Goal: Check status: Check status

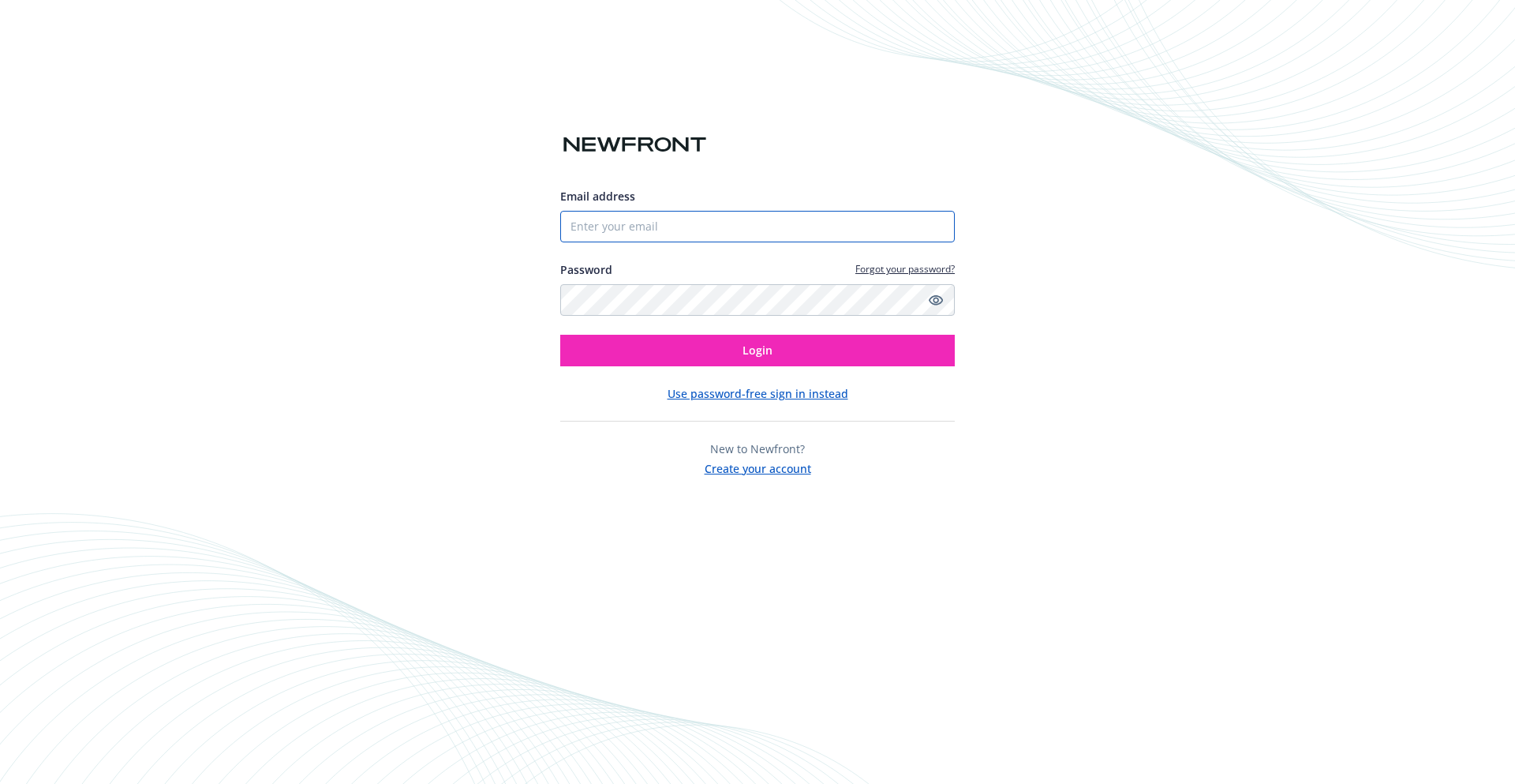
click at [738, 228] on input "Email address" at bounding box center [758, 226] width 394 height 32
drag, startPoint x: 749, startPoint y: 205, endPoint x: 759, endPoint y: 195, distance: 14.1
click at [753, 201] on div "Email address" at bounding box center [758, 215] width 394 height 55
click at [748, 224] on input "Email address" at bounding box center [758, 226] width 394 height 32
type input "[EMAIL_ADDRESS][DOMAIN_NAME]"
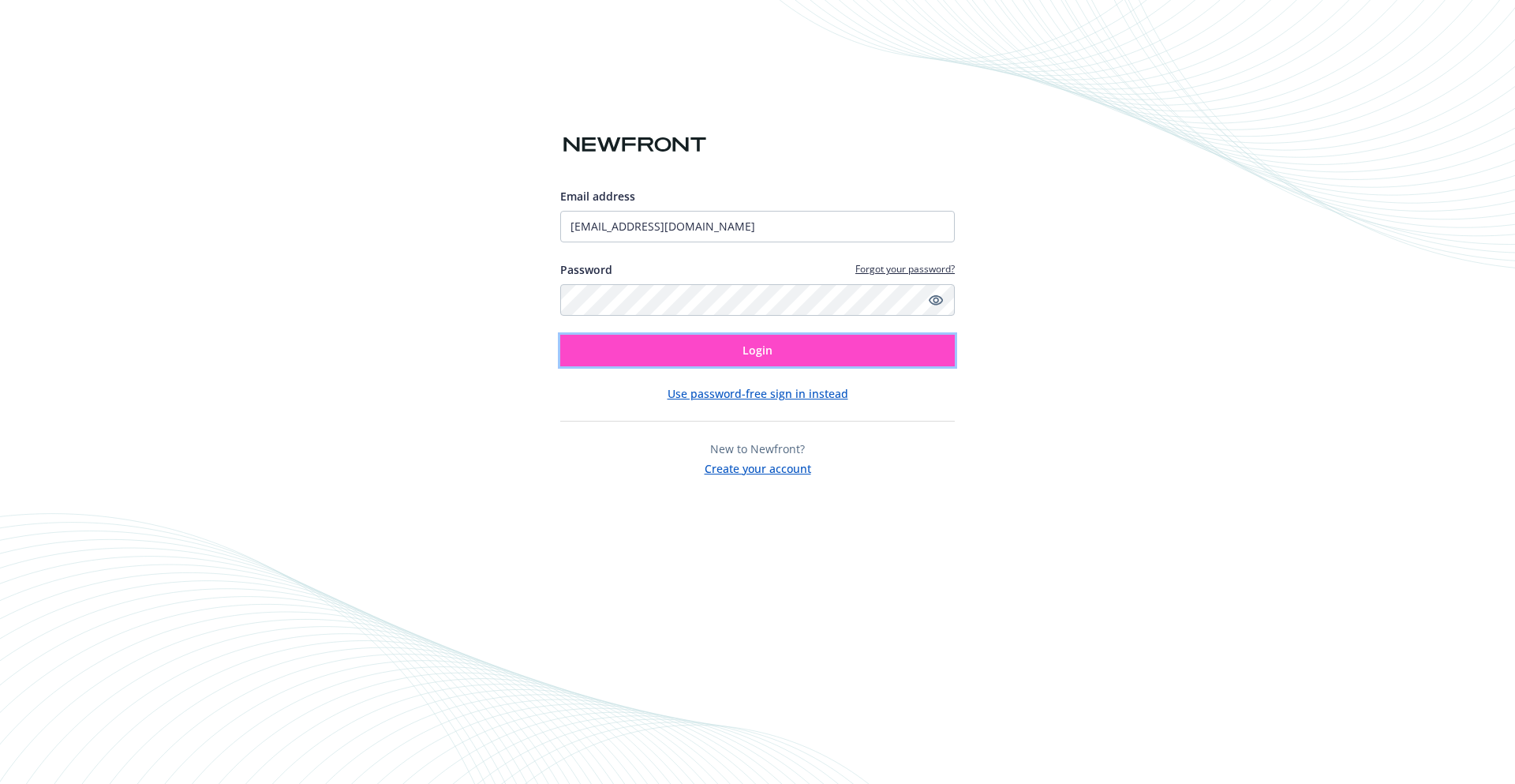
click at [596, 340] on button "Login" at bounding box center [758, 350] width 394 height 32
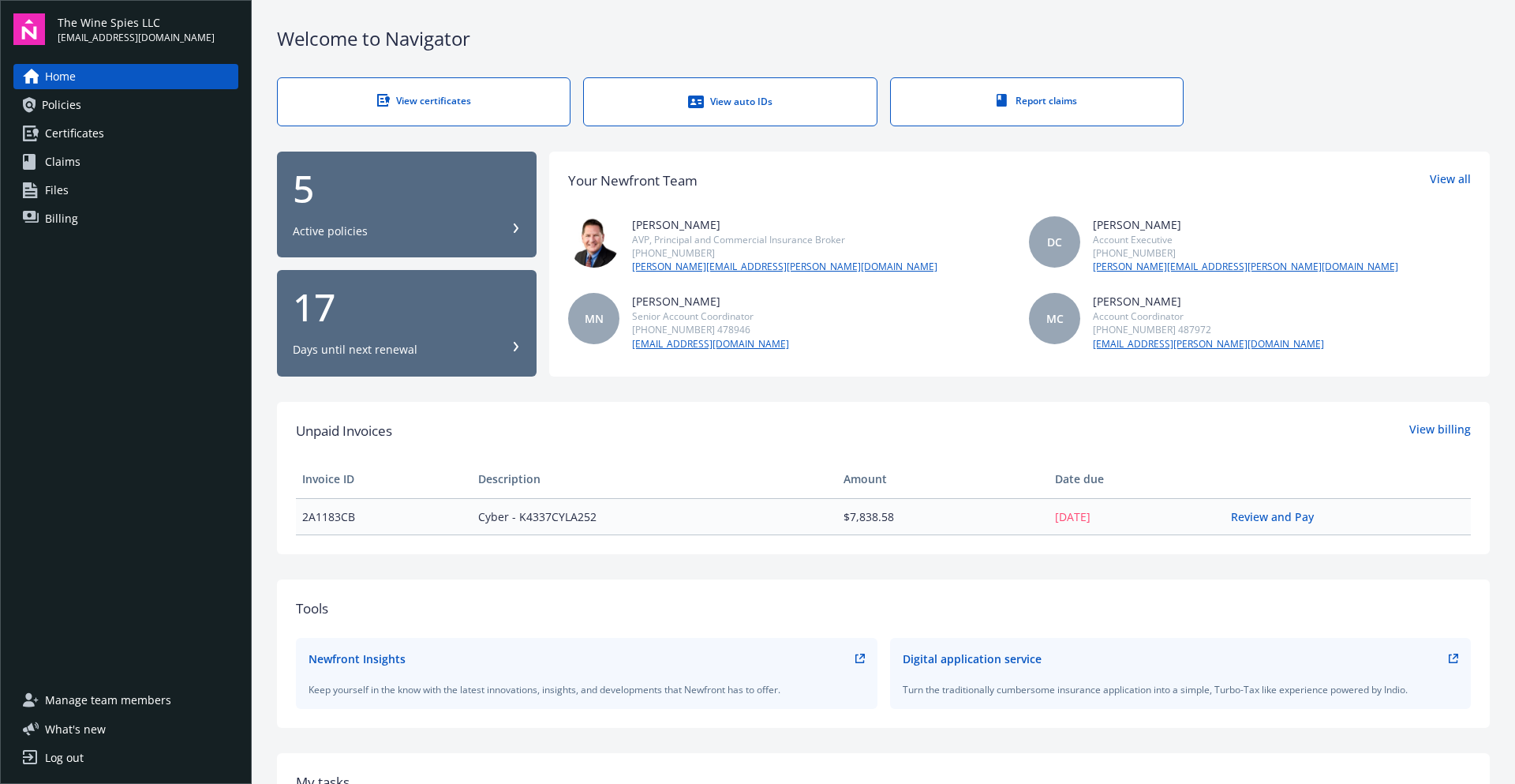
click at [361, 236] on div "Active policies" at bounding box center [330, 231] width 75 height 16
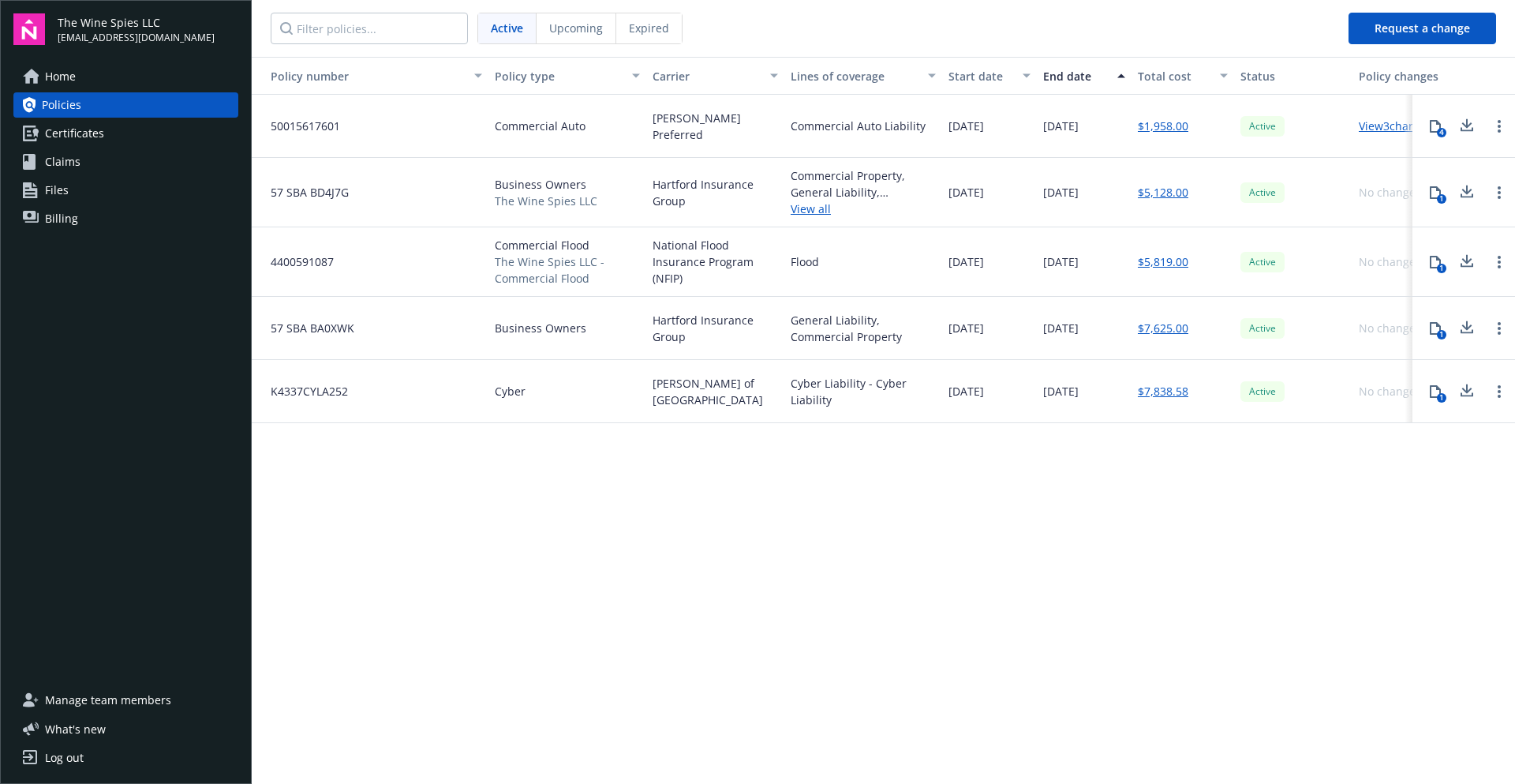
click at [822, 204] on link "View all" at bounding box center [863, 209] width 145 height 16
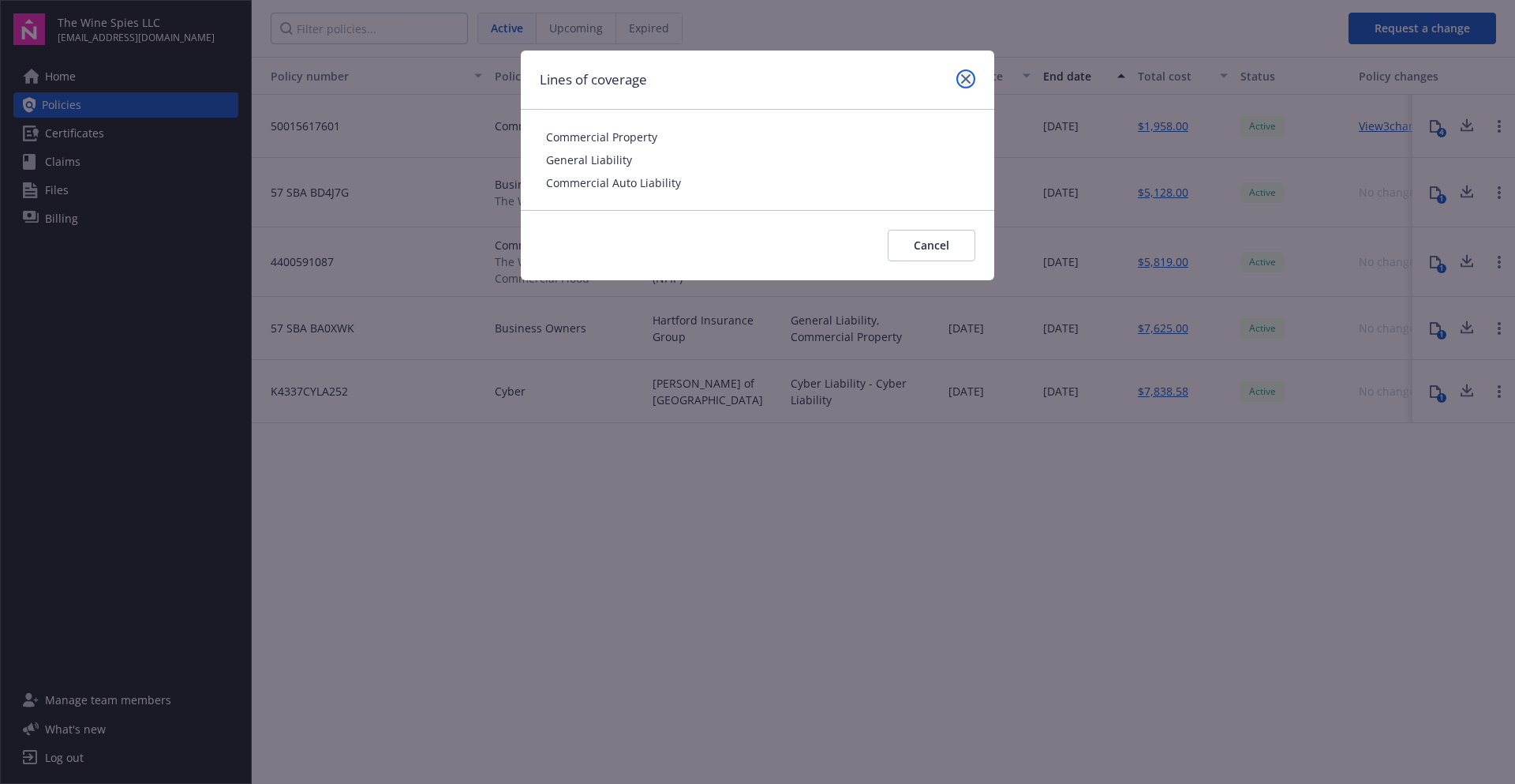
click at [972, 86] on link "close" at bounding box center [966, 79] width 19 height 19
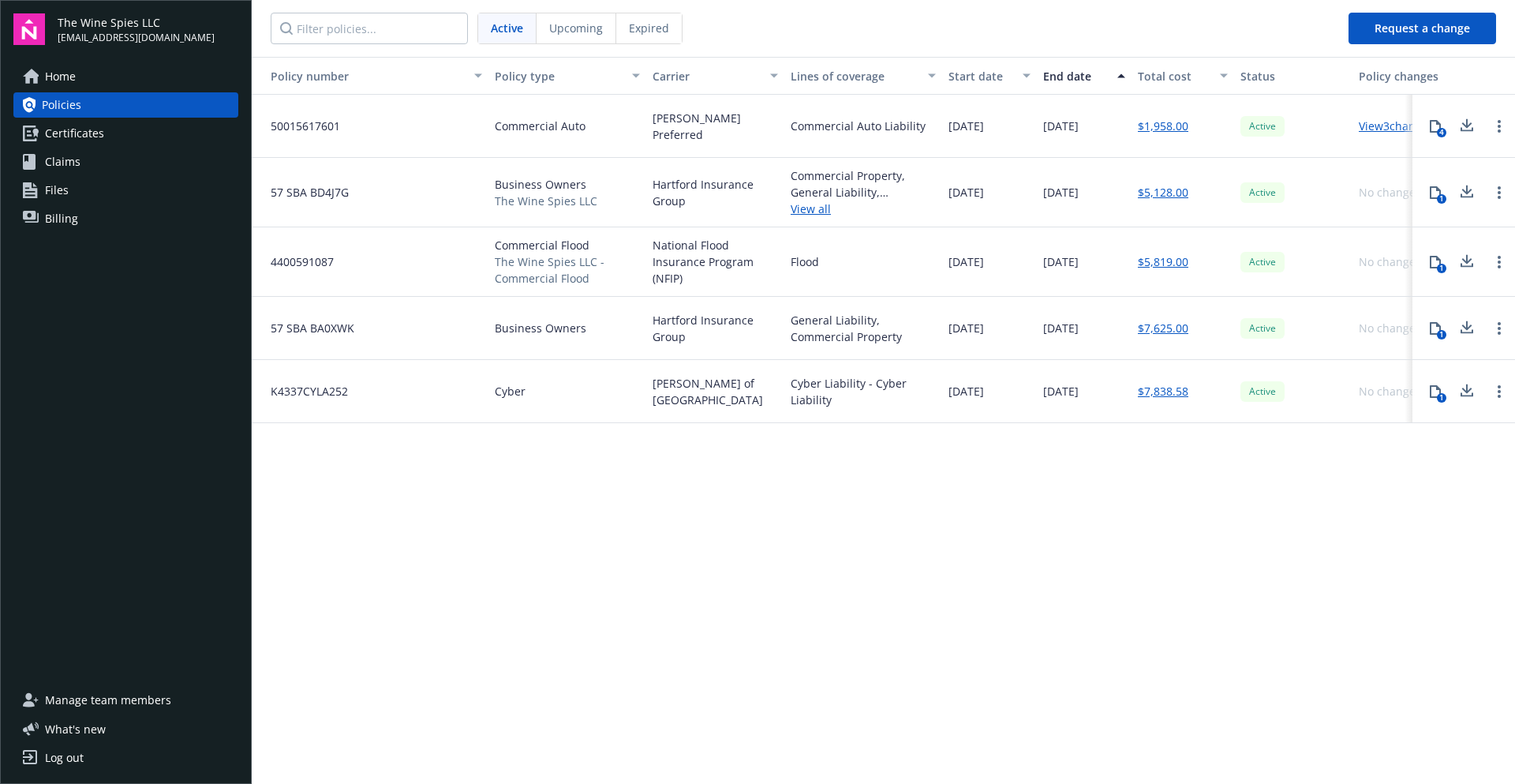
click at [1168, 328] on link "$7,625.00" at bounding box center [1163, 328] width 50 height 16
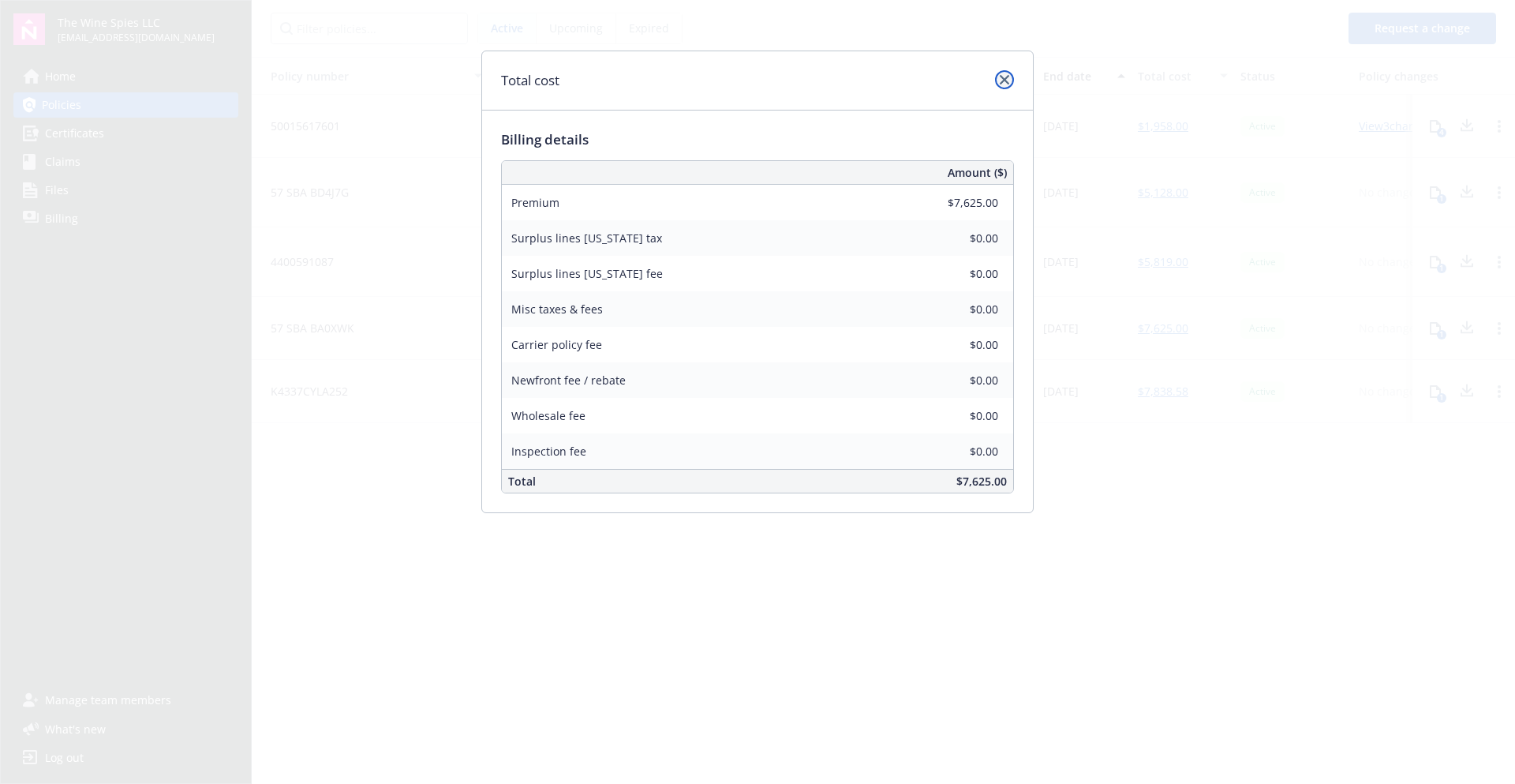
click at [1008, 72] on link "close" at bounding box center [1005, 80] width 19 height 19
